Goal: Transaction & Acquisition: Purchase product/service

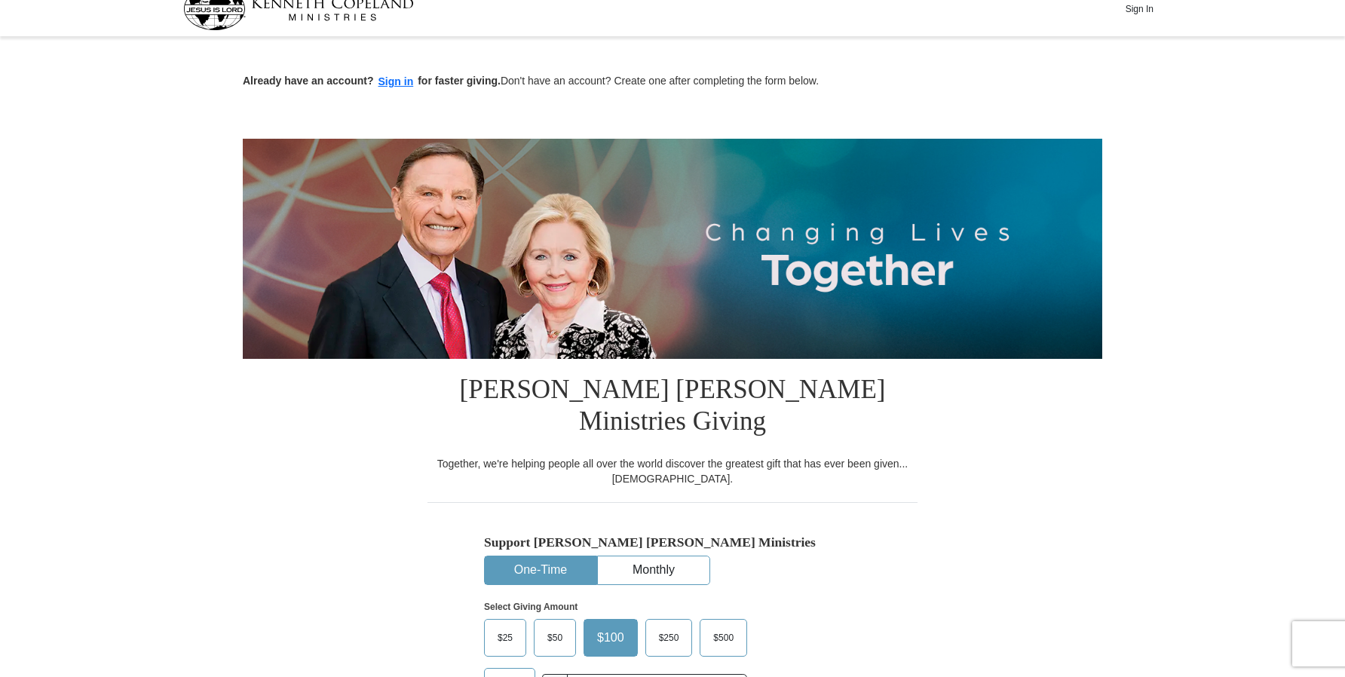
scroll to position [28, 0]
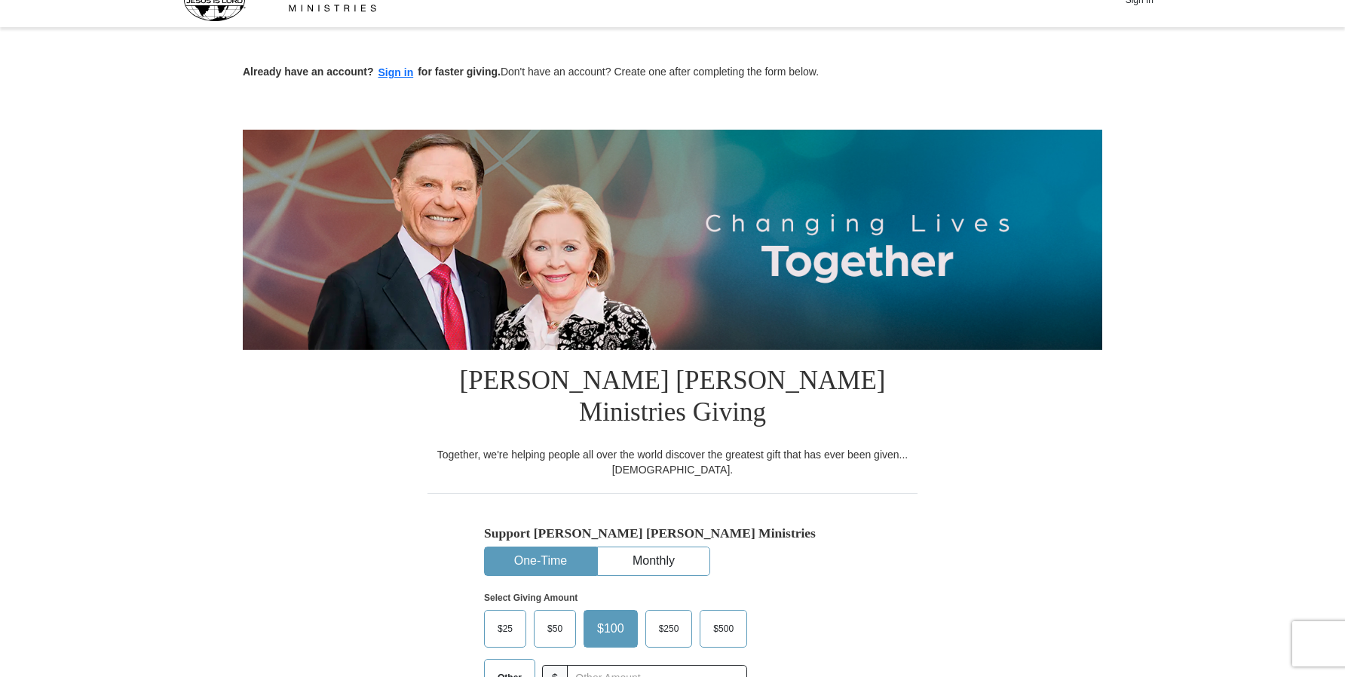
click at [519, 667] on span "Other" at bounding box center [509, 678] width 39 height 23
click at [0, 0] on input "Other" at bounding box center [0, 0] width 0 height 0
type input "20"
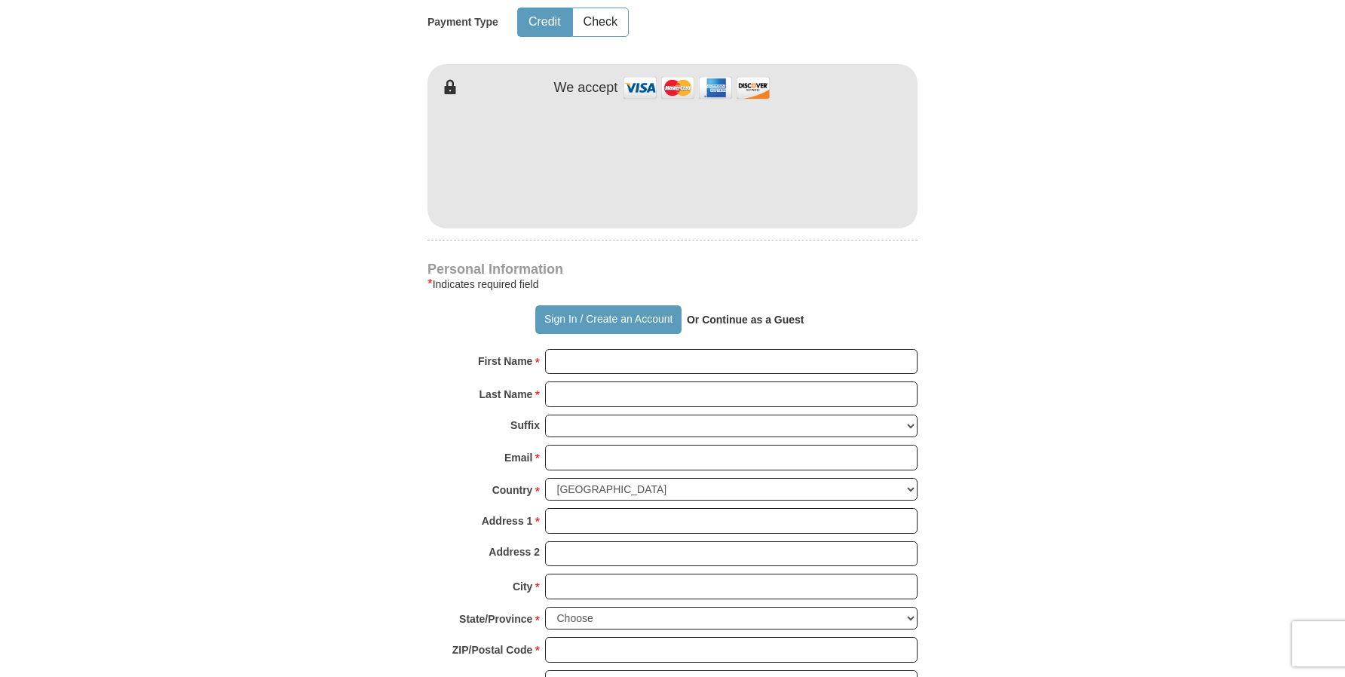
scroll to position [834, 0]
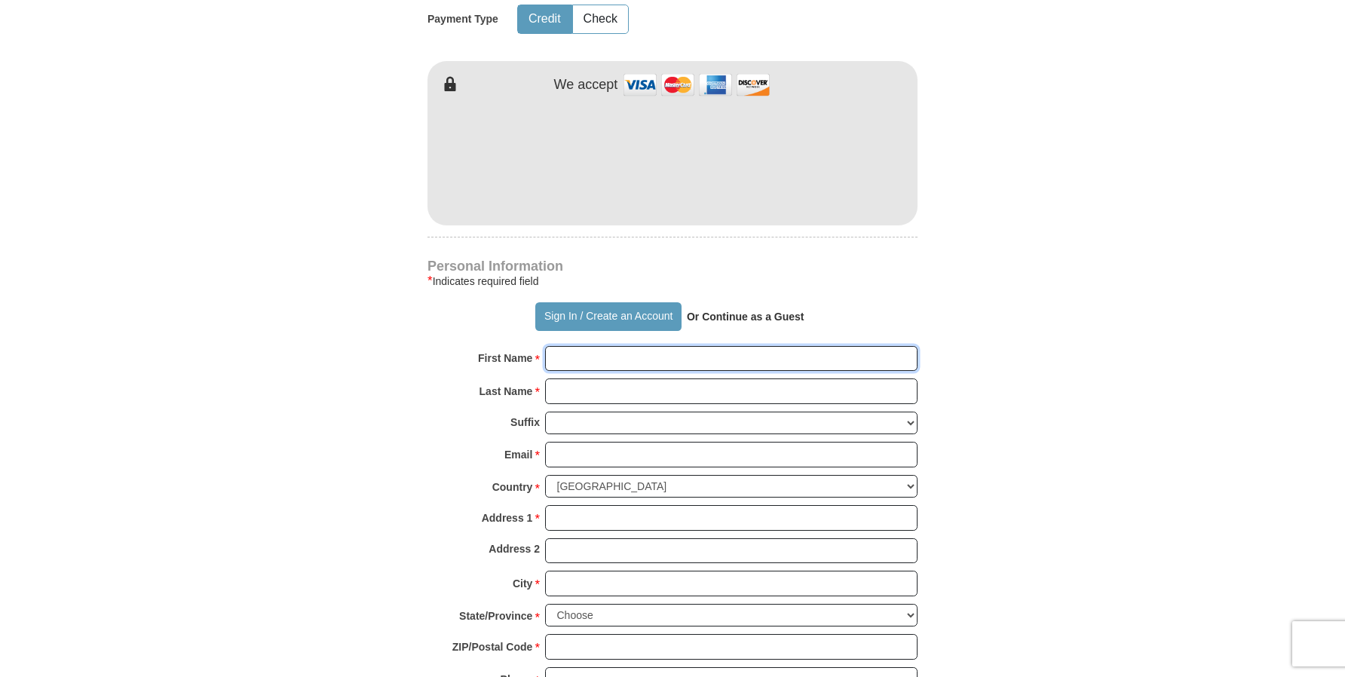
click at [628, 346] on input "First Name *" at bounding box center [731, 359] width 373 height 26
type input "[PERSON_NAME]"
click at [609, 379] on input "Last Name *" at bounding box center [731, 392] width 373 height 26
type input "Teye"
click at [617, 442] on input "Email *" at bounding box center [731, 455] width 373 height 26
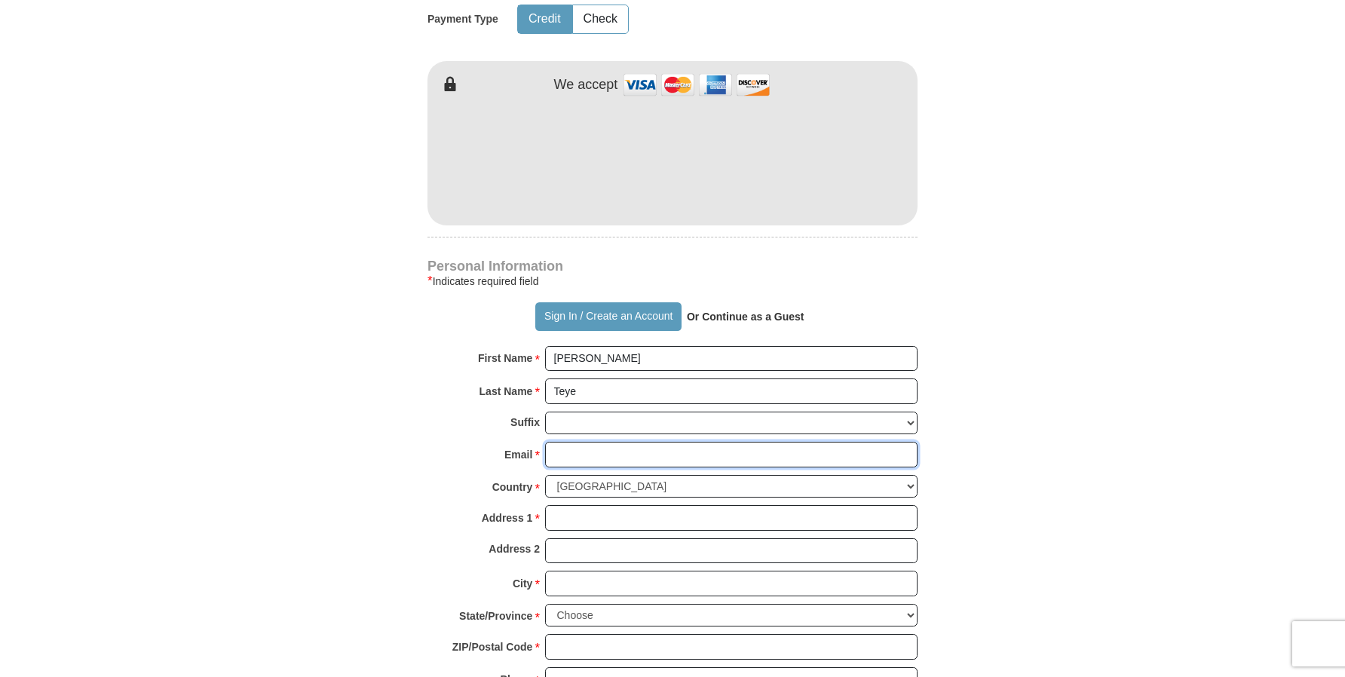
type input "[EMAIL_ADDRESS][DOMAIN_NAME]"
click at [626, 505] on input "Address 1 *" at bounding box center [731, 518] width 373 height 26
type input "[STREET_ADDRESS][PERSON_NAME]"
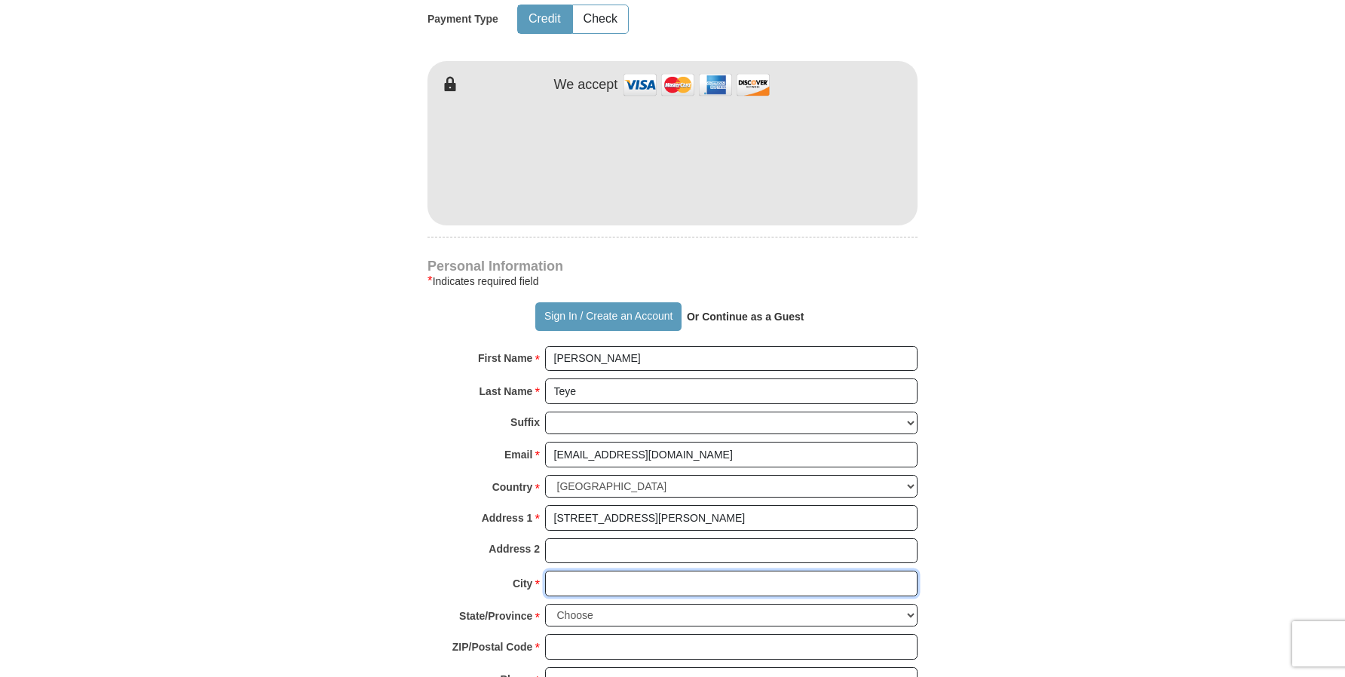
type input "Las Cruces"
select select "NM"
type input "88001"
click at [574, 667] on input "Phone * *" at bounding box center [731, 680] width 373 height 26
type input "6624970306"
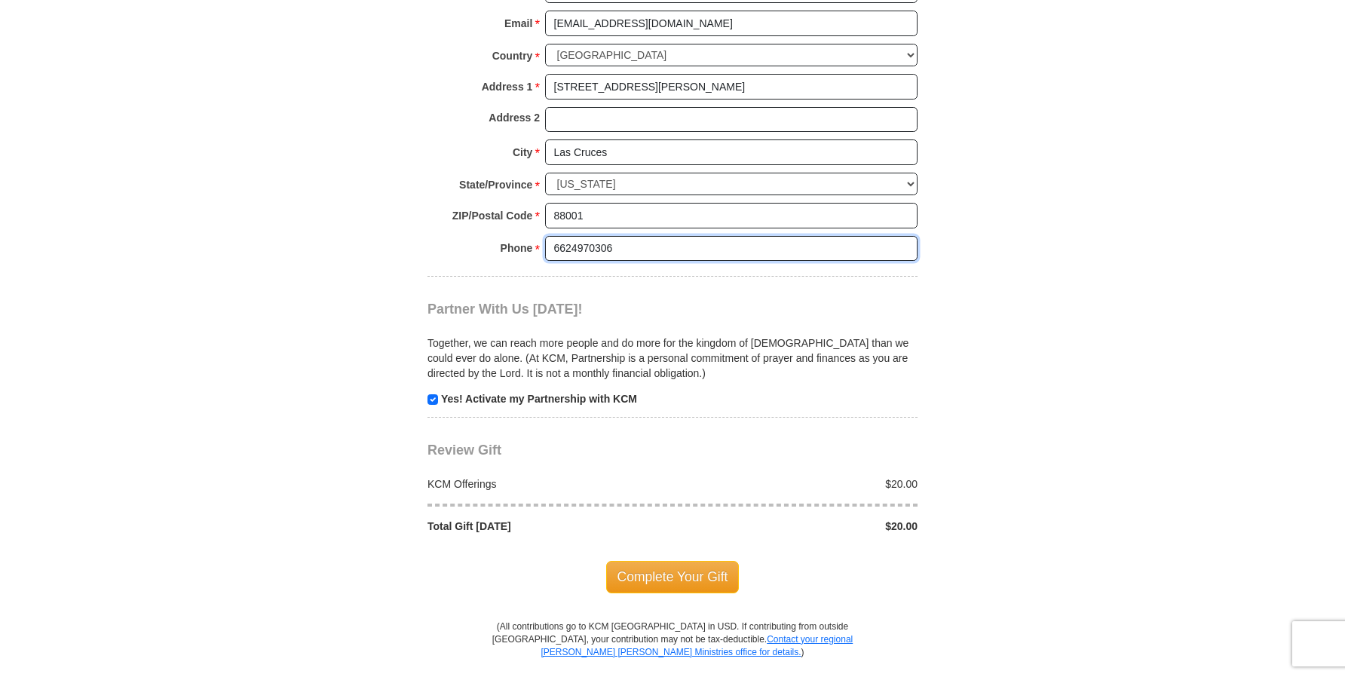
scroll to position [1266, 0]
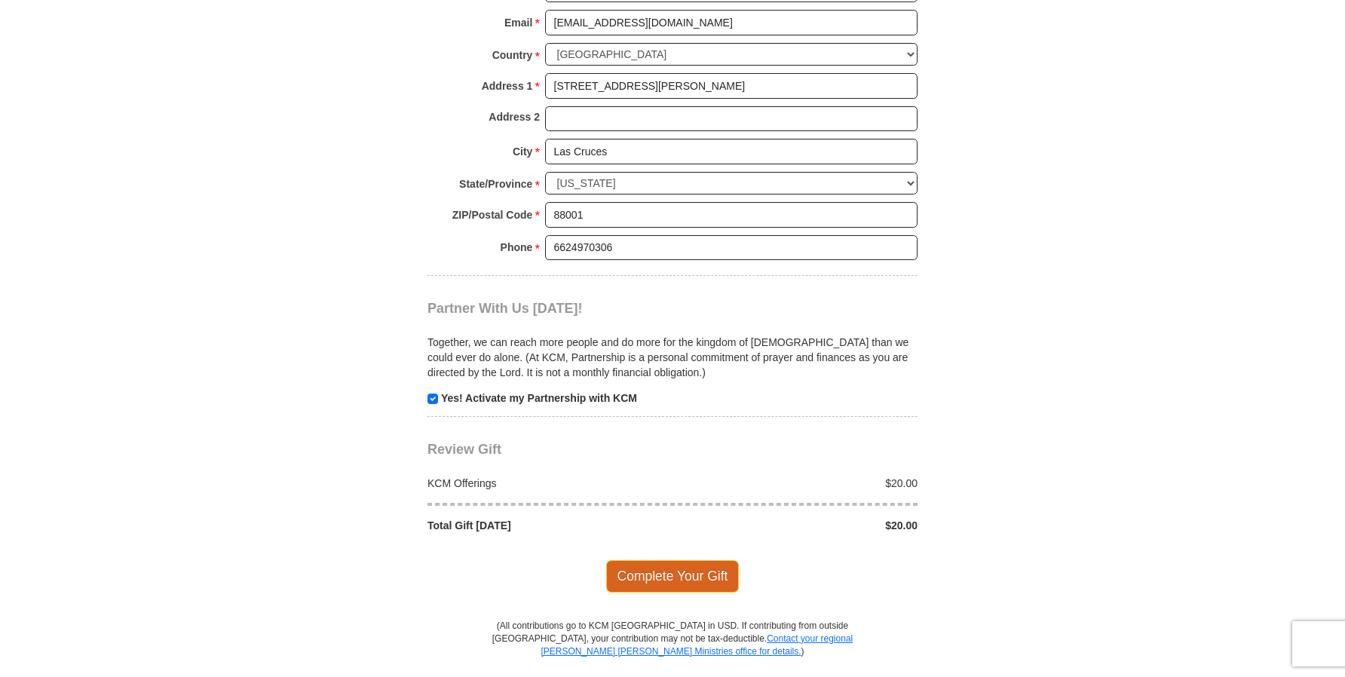
click at [666, 560] on span "Complete Your Gift" at bounding box center [672, 576] width 133 height 32
